Goal: Entertainment & Leisure: Consume media (video, audio)

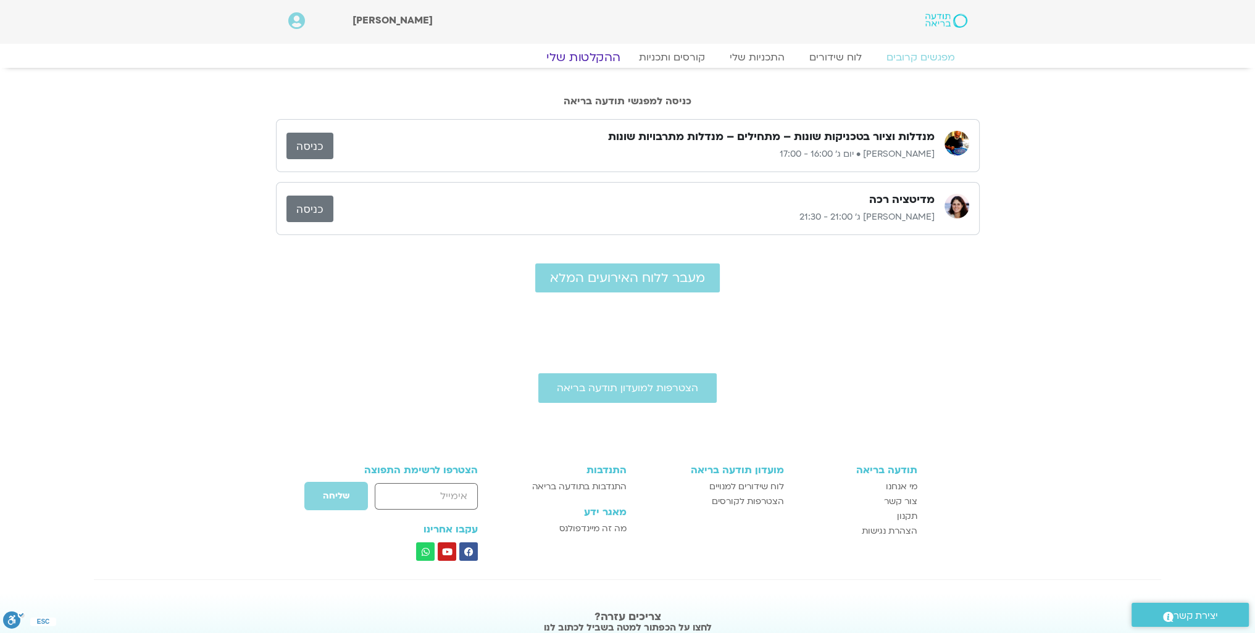
click at [593, 55] on link "ההקלטות שלי" at bounding box center [584, 57] width 104 height 15
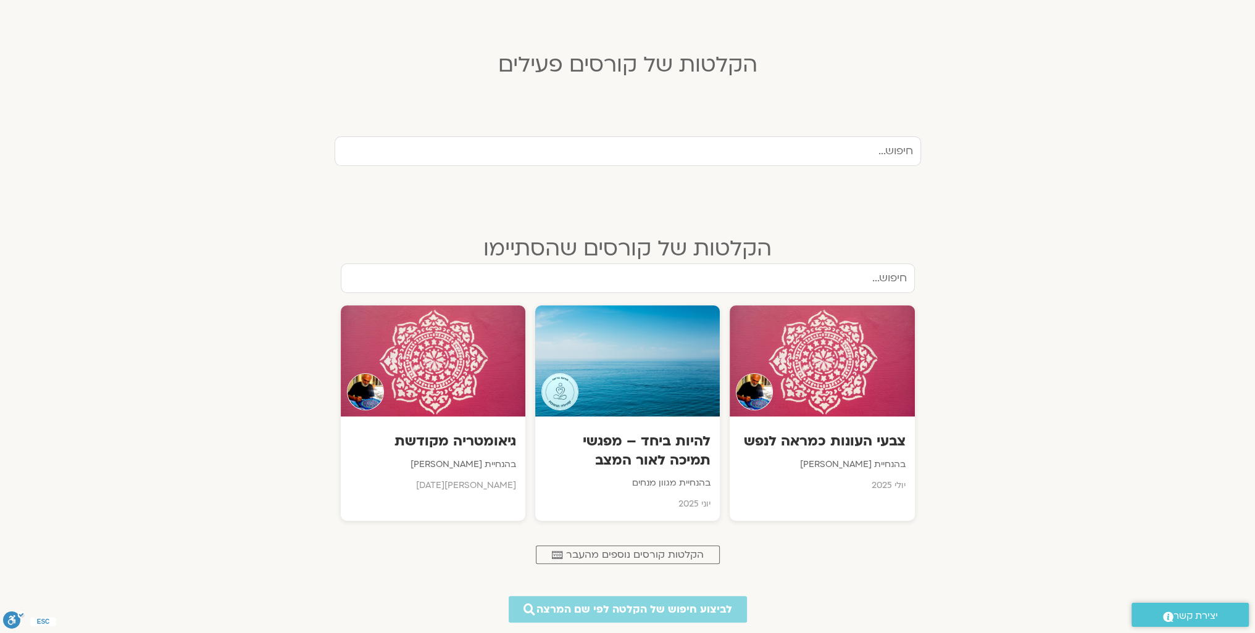
scroll to position [370, 0]
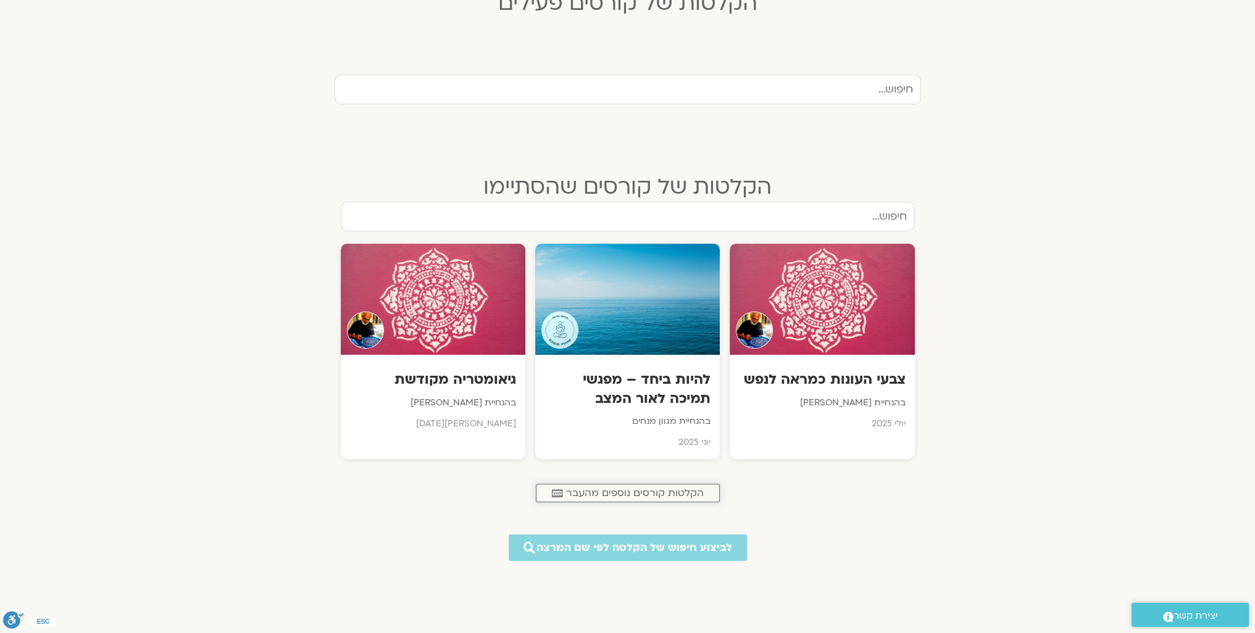
click at [577, 495] on span "הקלטות קורסים נוספים מהעבר" at bounding box center [635, 493] width 138 height 11
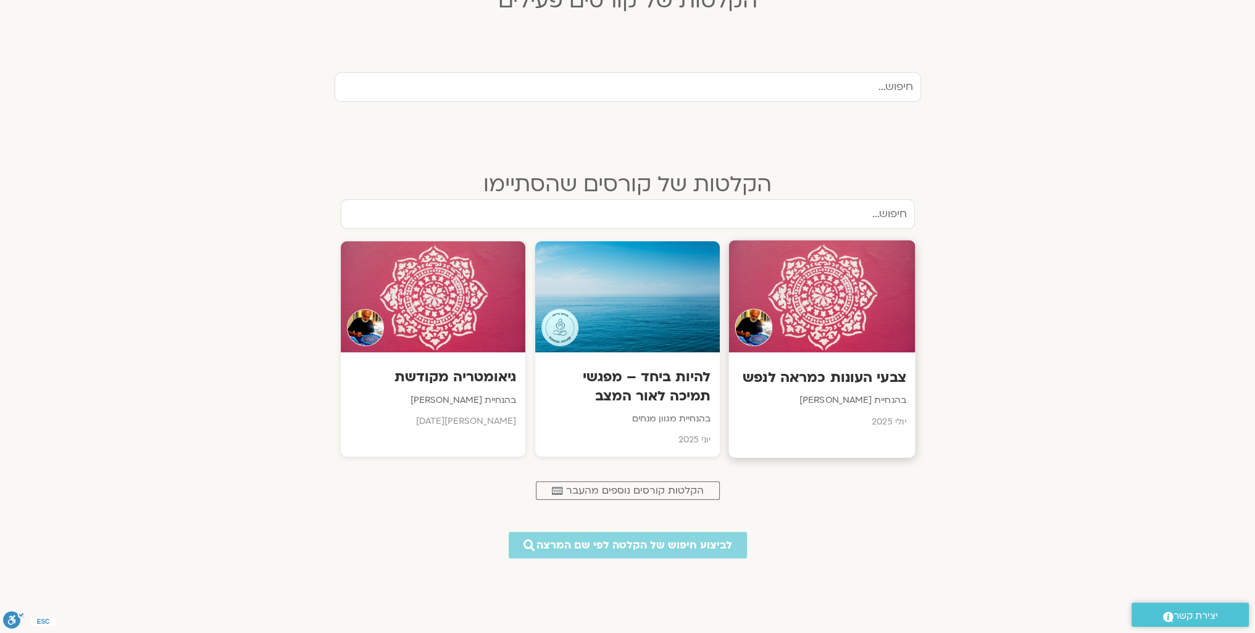
click at [787, 398] on p "בהנחיית איתן קדמי" at bounding box center [822, 400] width 168 height 15
